Goal: Task Accomplishment & Management: Complete application form

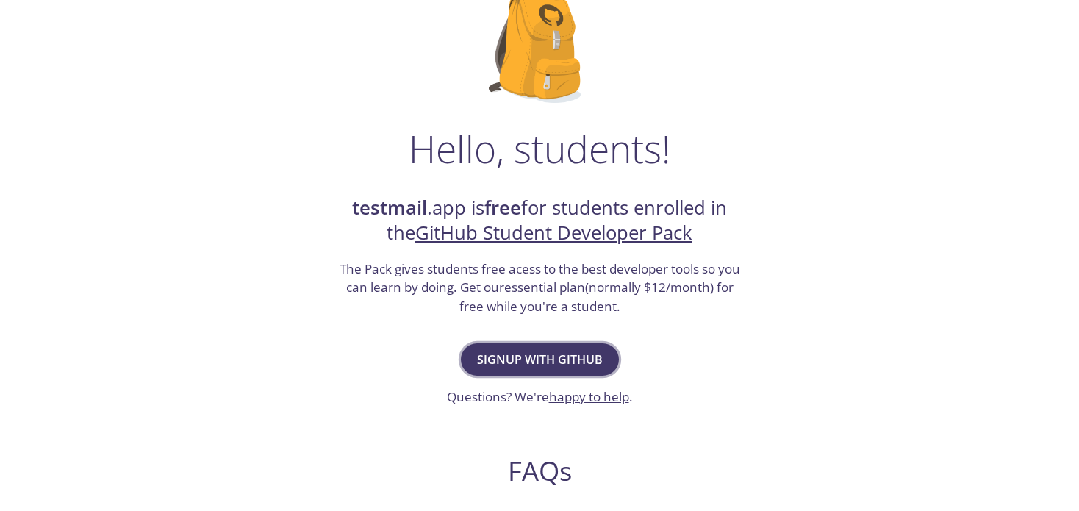
scroll to position [128, 0]
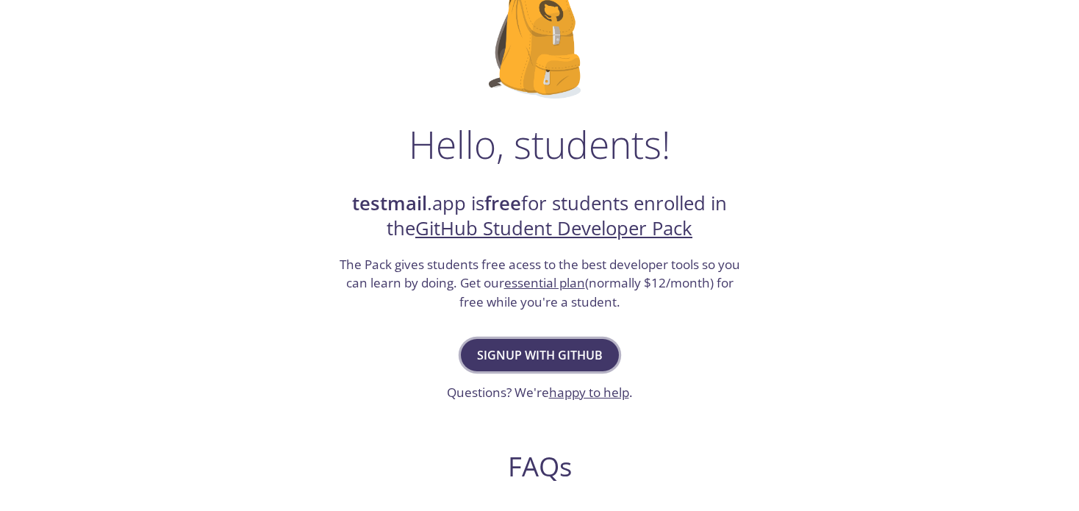
click at [516, 346] on span "Signup with GitHub" at bounding box center [540, 355] width 126 height 21
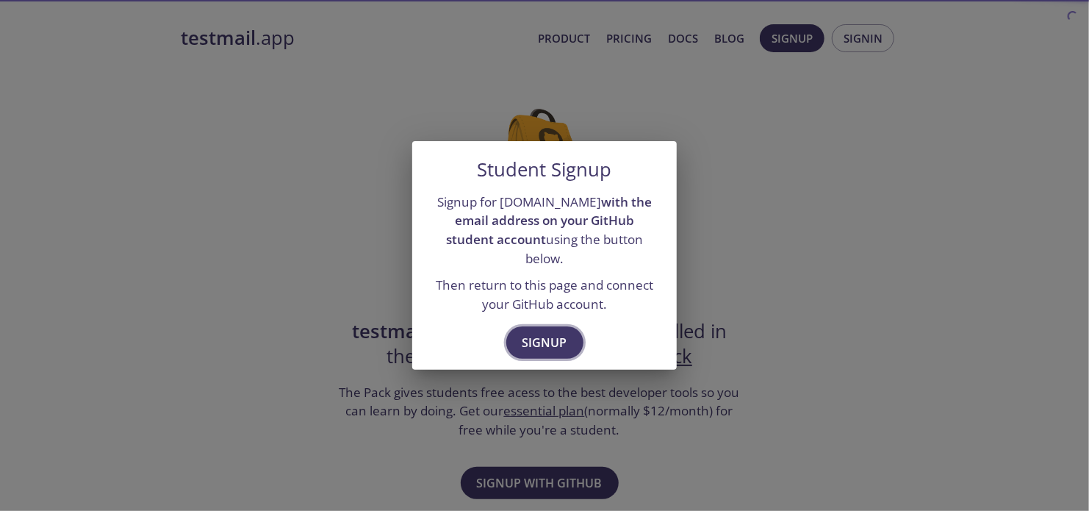
click at [528, 341] on span "Signup" at bounding box center [545, 342] width 45 height 21
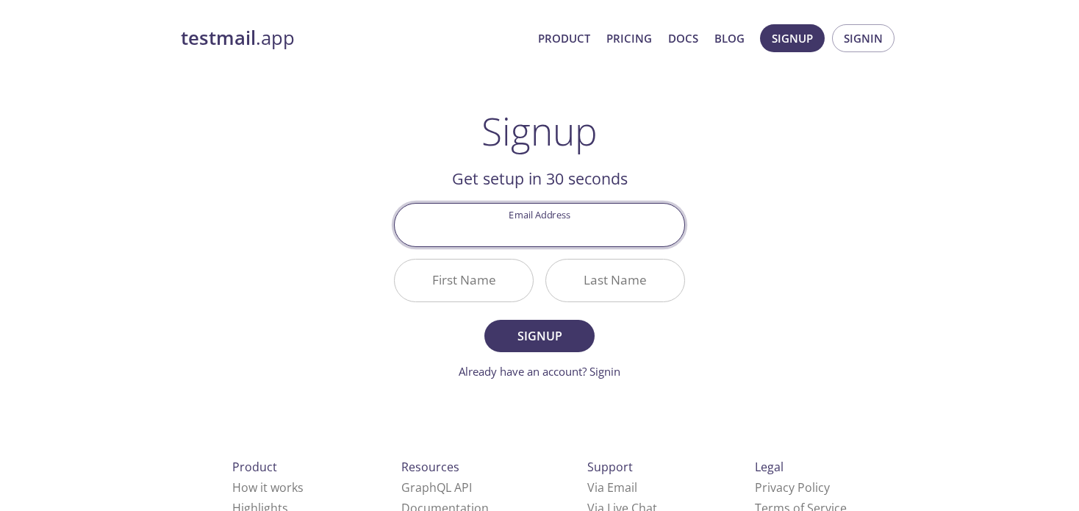
click at [517, 229] on input "Email Address" at bounding box center [540, 225] width 290 height 42
type input "[EMAIL_ADDRESS][DOMAIN_NAME]"
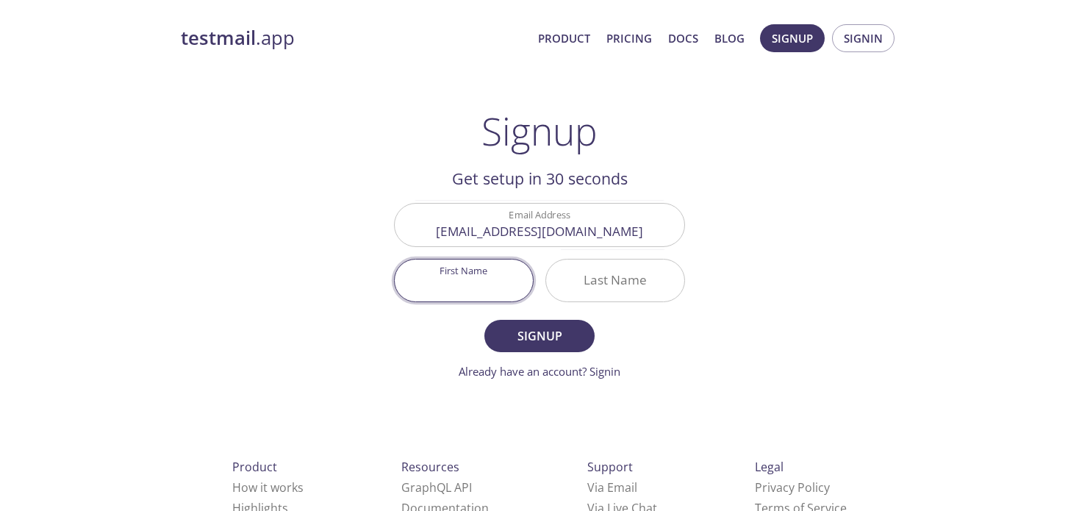
click at [467, 273] on input "First Name" at bounding box center [464, 280] width 138 height 42
type input "Loek"
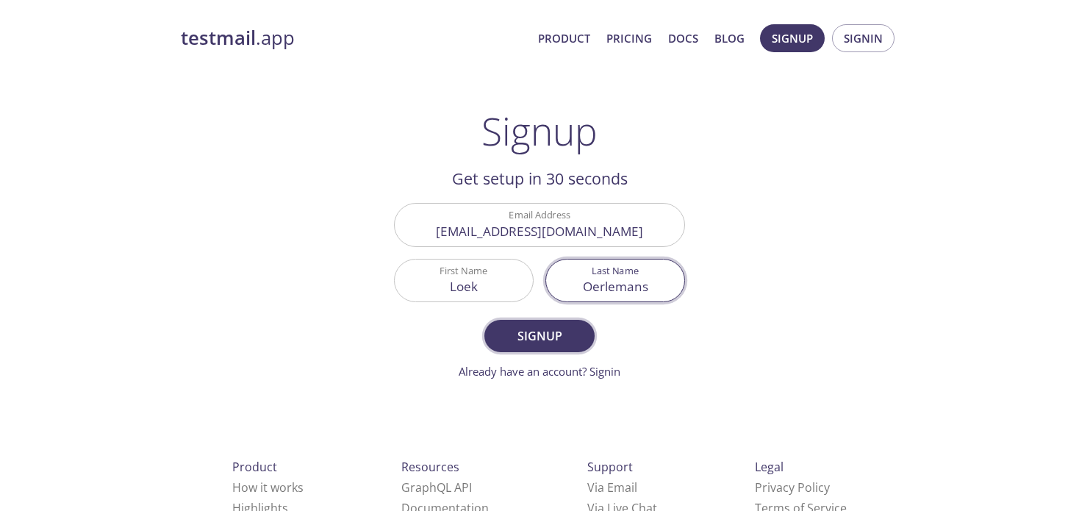
type input "Oerlemans"
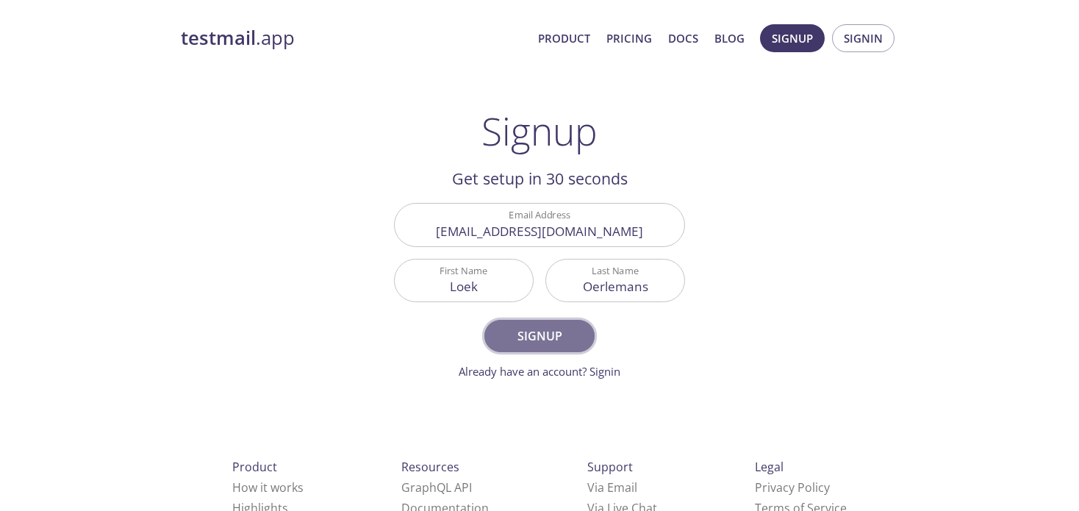
click at [523, 323] on button "Signup" at bounding box center [539, 336] width 110 height 32
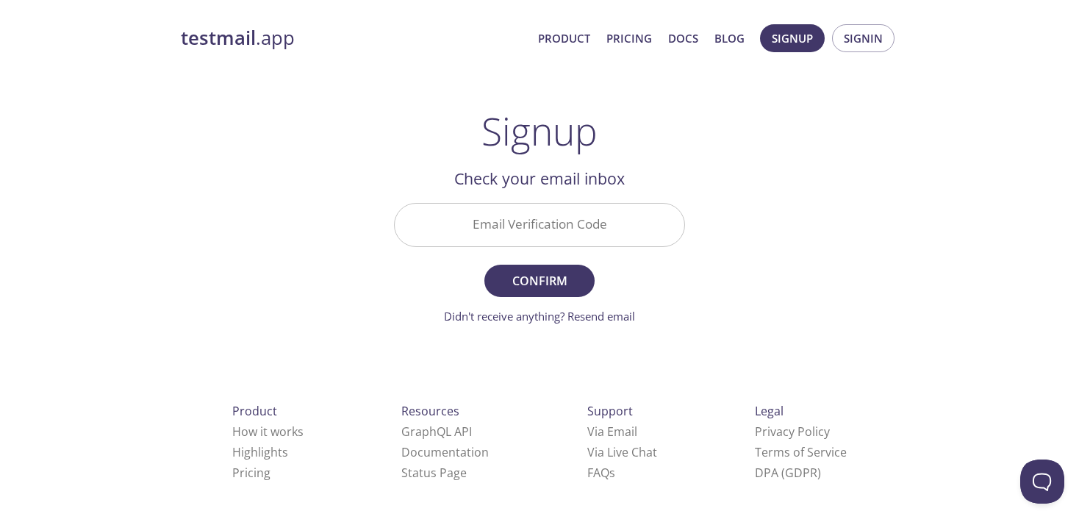
click at [508, 218] on input "Email Verification Code" at bounding box center [540, 225] width 290 height 42
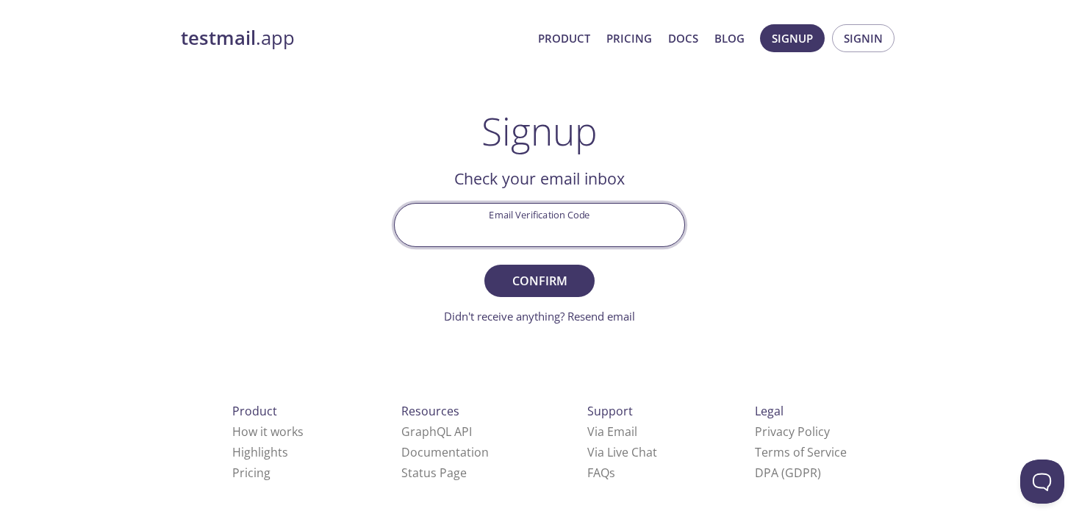
type input "p"
type input "P6YY7E3"
click at [534, 273] on span "Confirm" at bounding box center [539, 280] width 78 height 21
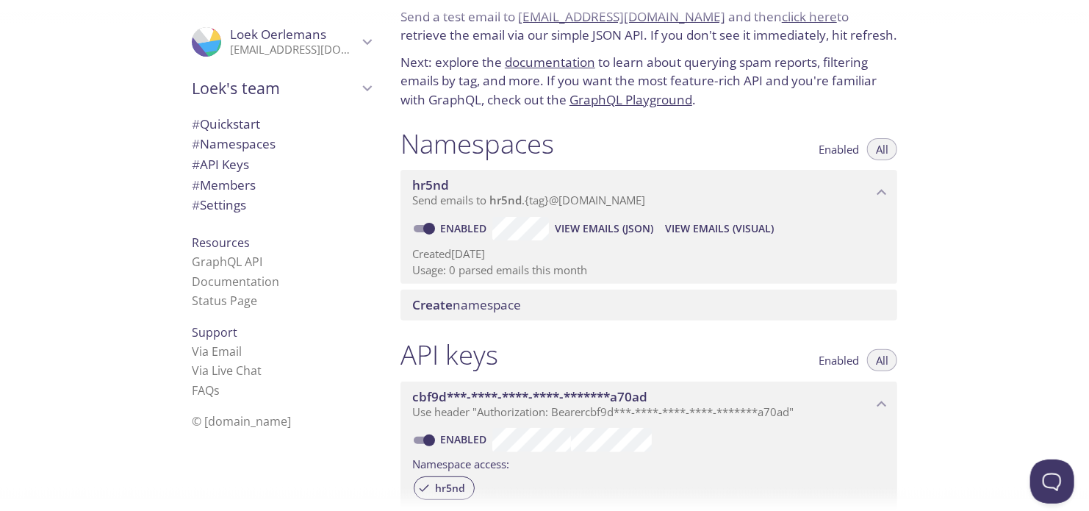
scroll to position [56, 0]
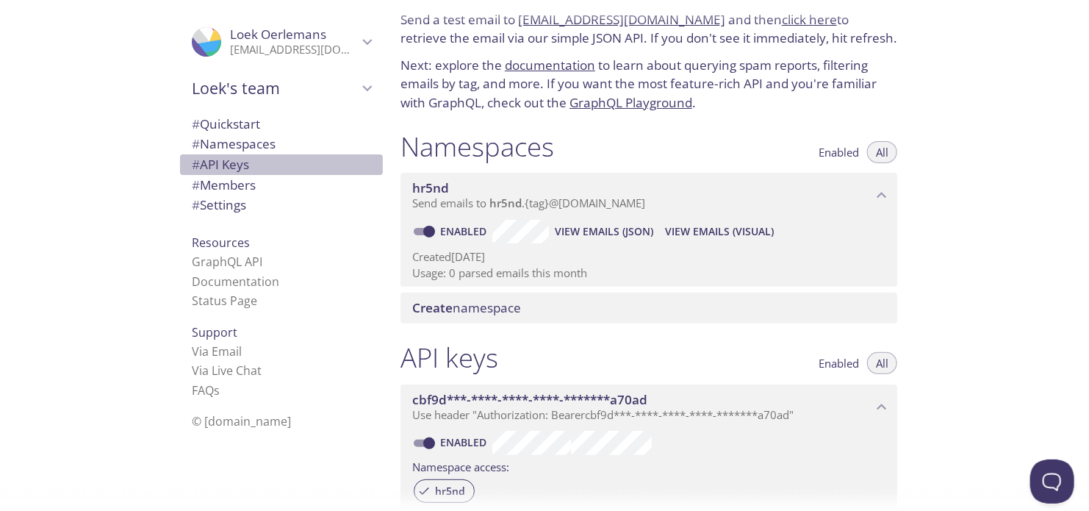
click at [282, 157] on span "# API Keys" at bounding box center [281, 164] width 179 height 19
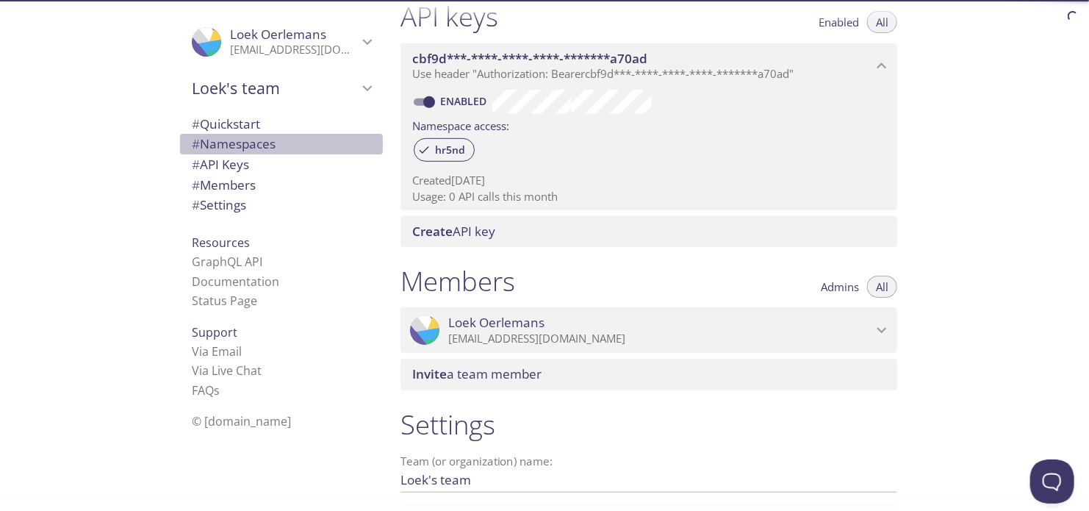
click at [270, 144] on span "# Namespaces" at bounding box center [281, 143] width 179 height 19
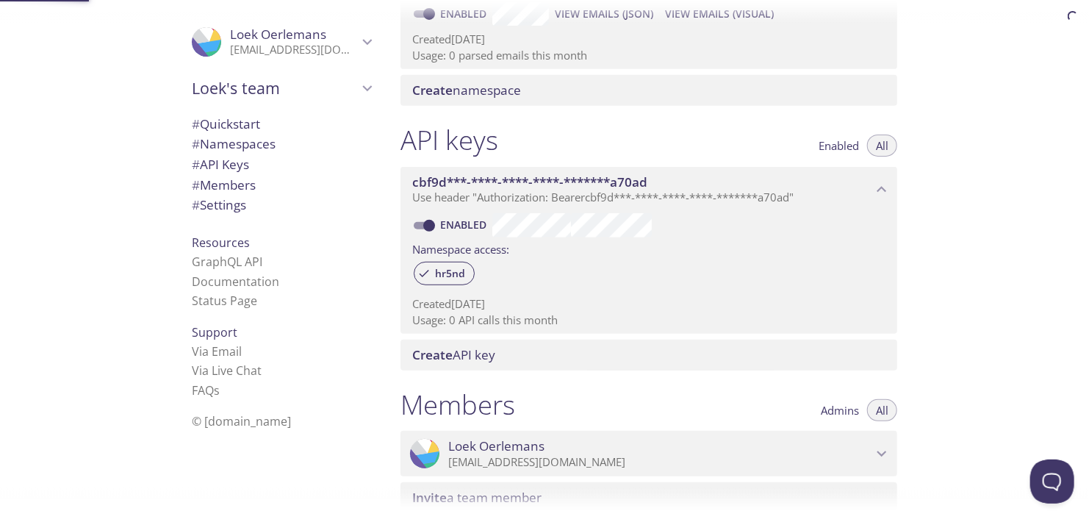
scroll to position [185, 0]
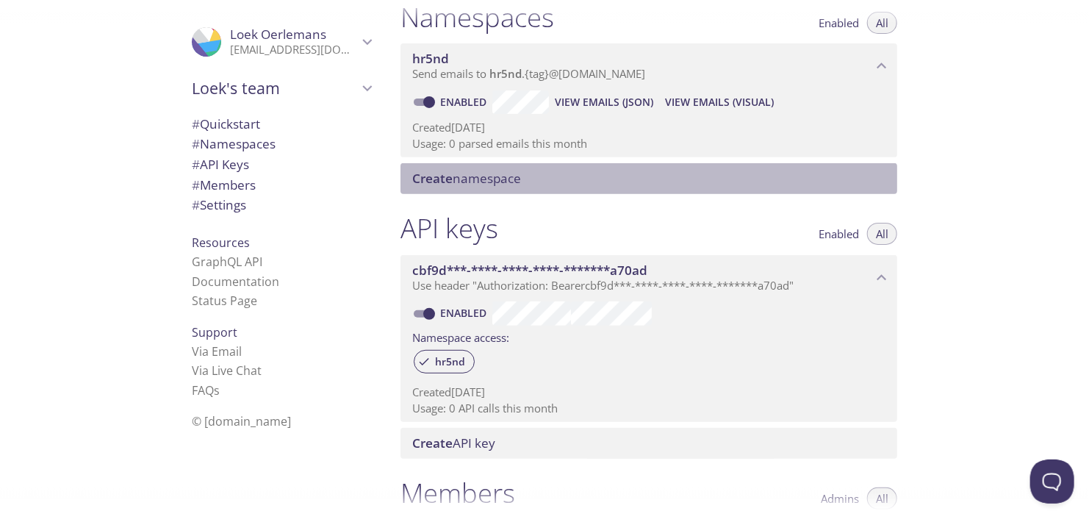
click at [422, 182] on span "Create" at bounding box center [432, 178] width 40 height 17
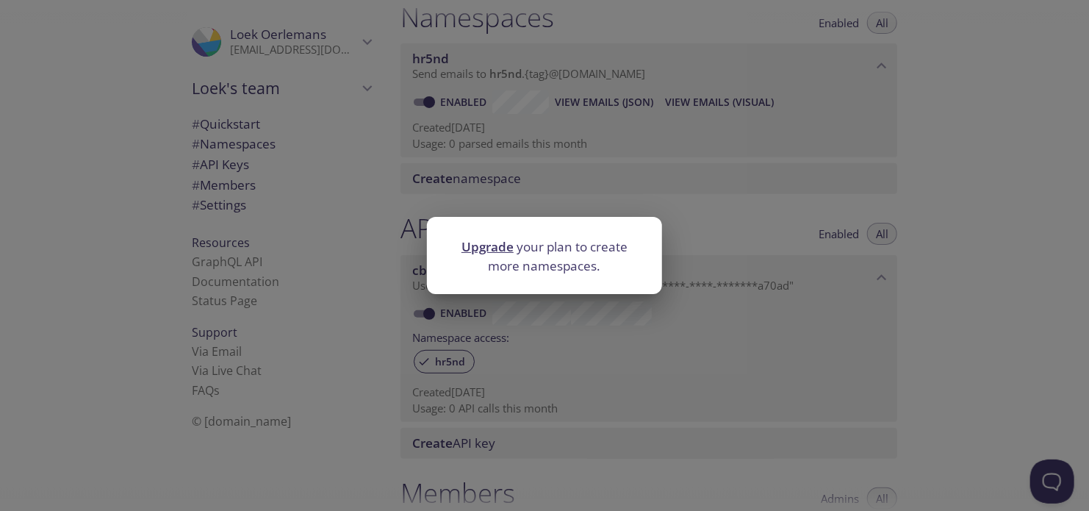
click at [439, 174] on div "Upgrade your plan to create more namespaces." at bounding box center [544, 255] width 1089 height 511
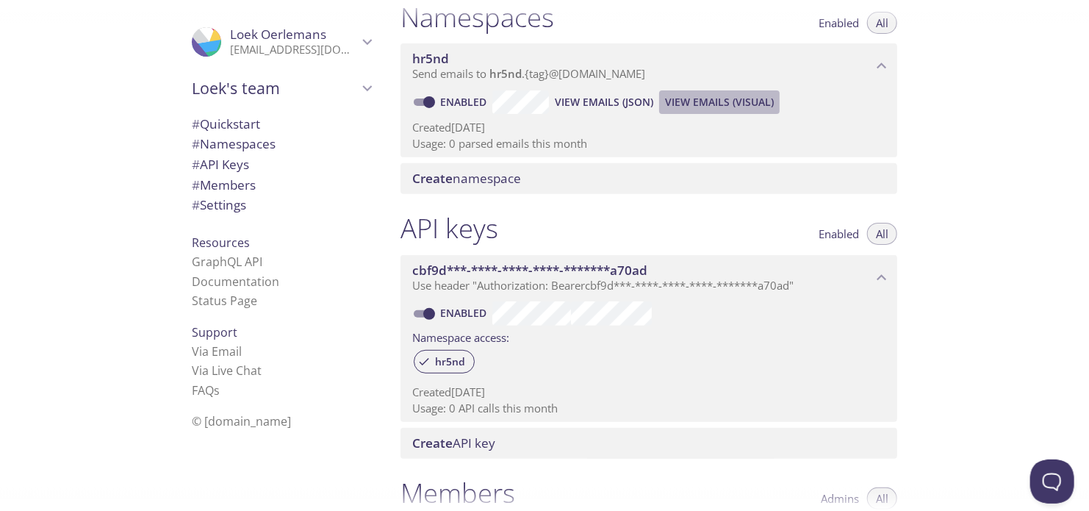
click at [702, 111] on button "View Emails (Visual)" at bounding box center [719, 102] width 121 height 24
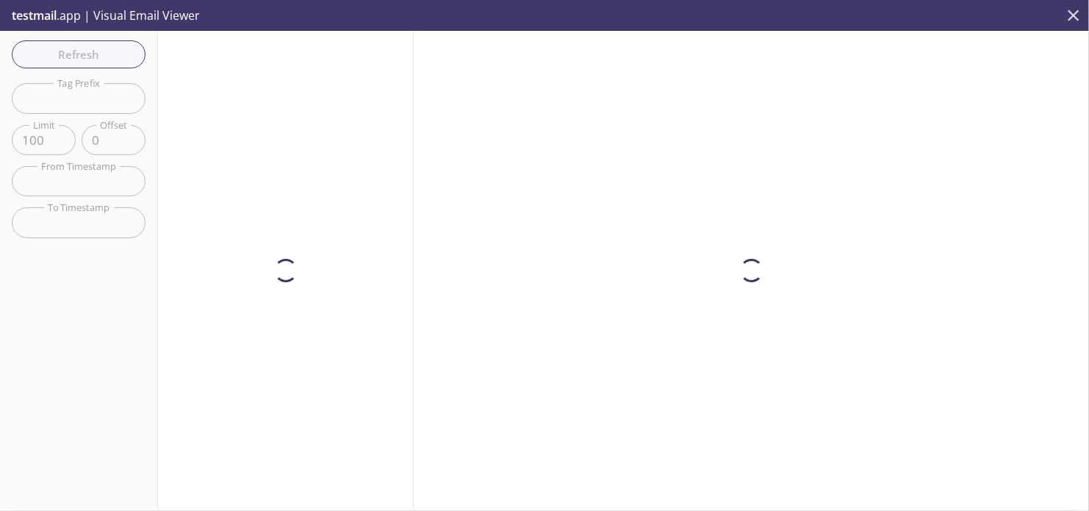
click at [1065, 18] on icon "close" at bounding box center [1073, 15] width 19 height 19
